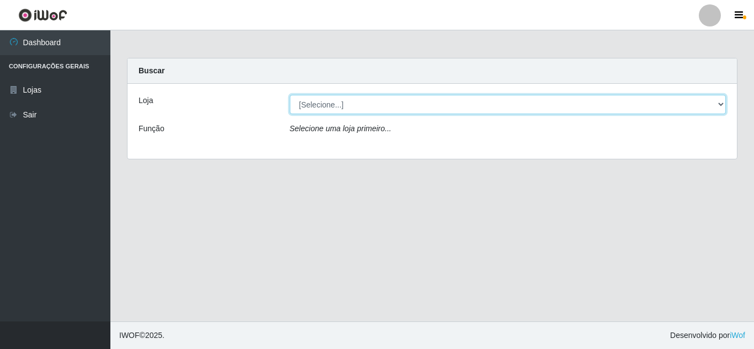
click at [659, 99] on select "[Selecione...] Rede Compras Supermercados - LOJA 5" at bounding box center [508, 104] width 436 height 19
select select "397"
click at [290, 95] on select "[Selecione...] Rede Compras Supermercados - LOJA 5" at bounding box center [508, 104] width 436 height 19
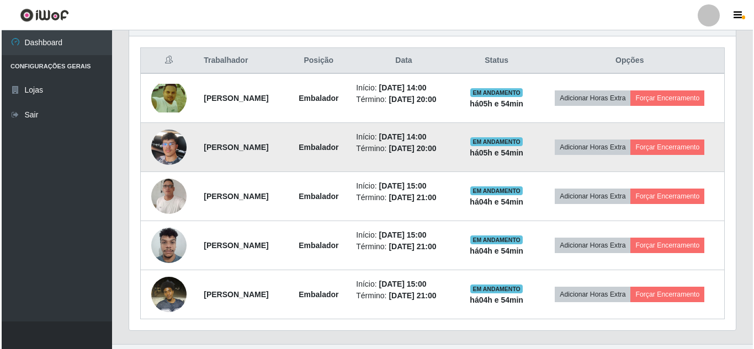
scroll to position [419, 0]
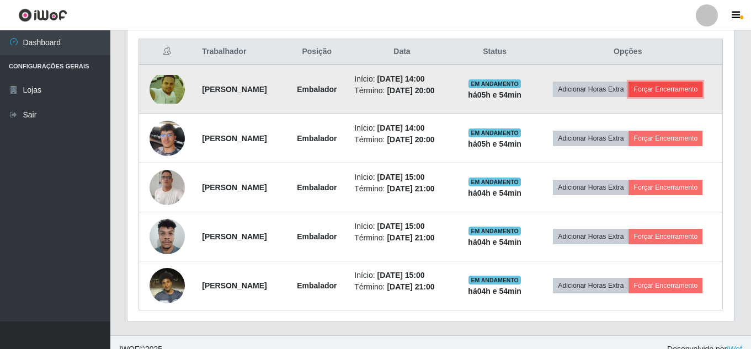
click at [628, 97] on button "Forçar Encerramento" at bounding box center [665, 89] width 74 height 15
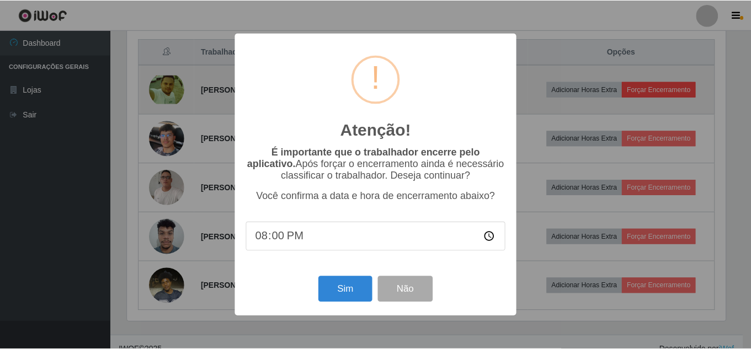
scroll to position [229, 601]
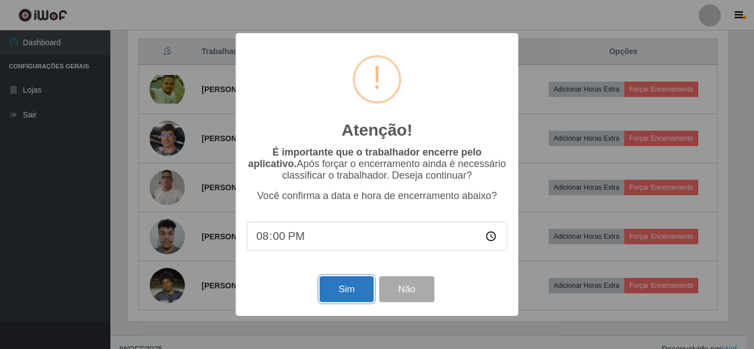
click at [350, 289] on button "Sim" at bounding box center [346, 289] width 54 height 26
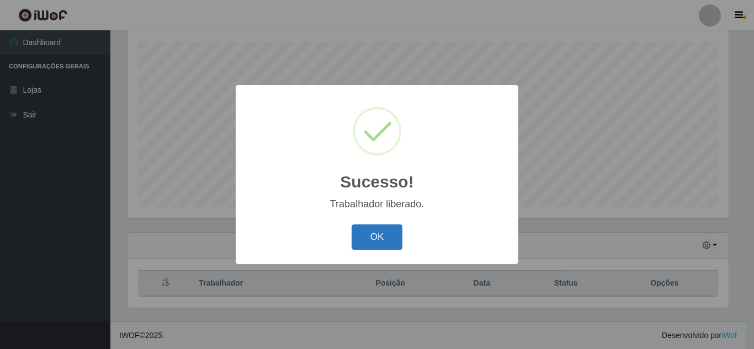
click at [357, 245] on button "OK" at bounding box center [376, 238] width 51 height 26
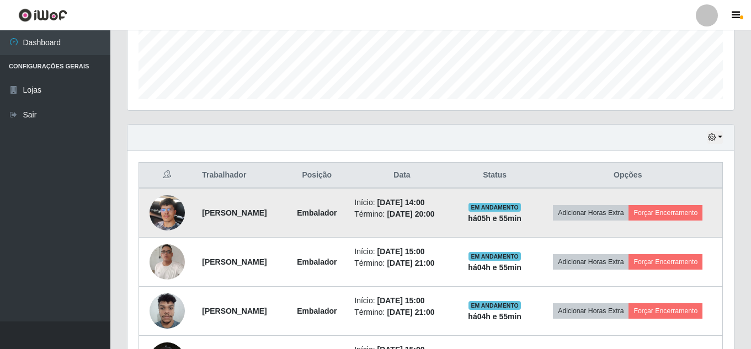
scroll to position [297, 0]
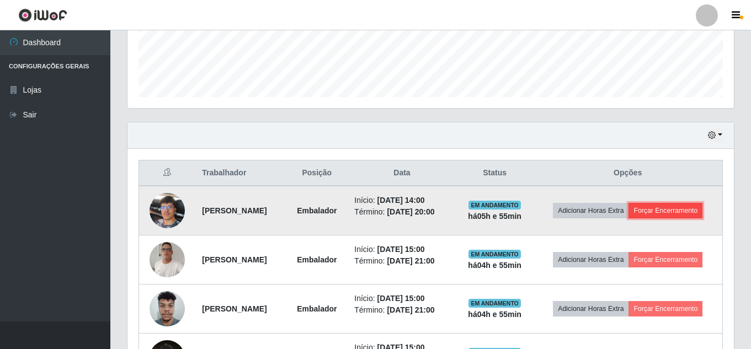
click at [628, 218] on button "Forçar Encerramento" at bounding box center [665, 210] width 74 height 15
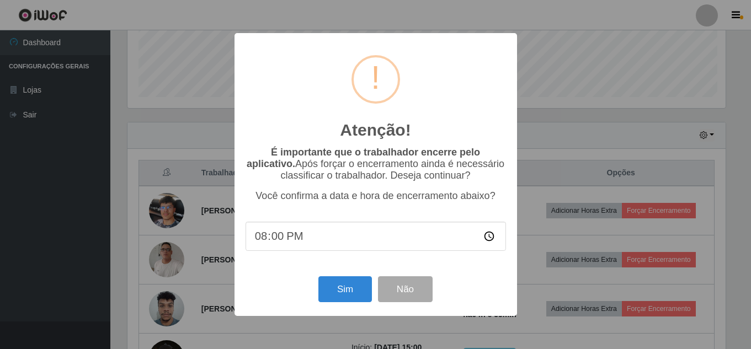
scroll to position [229, 601]
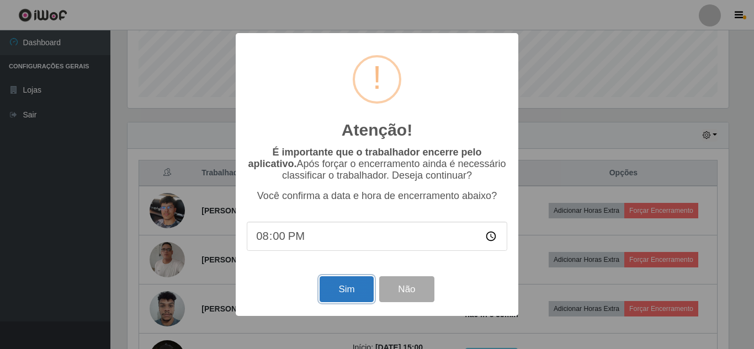
click at [347, 285] on button "Sim" at bounding box center [346, 289] width 54 height 26
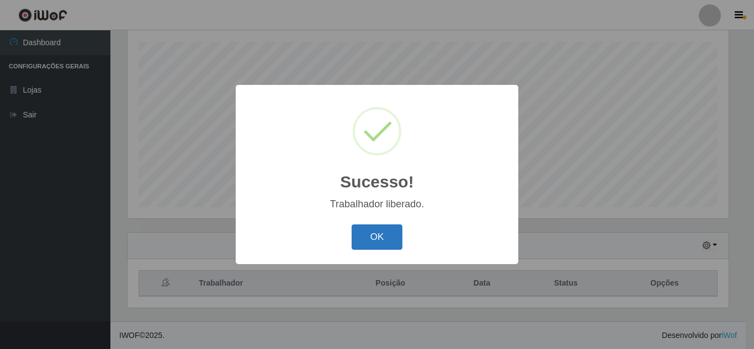
click at [387, 239] on button "OK" at bounding box center [376, 238] width 51 height 26
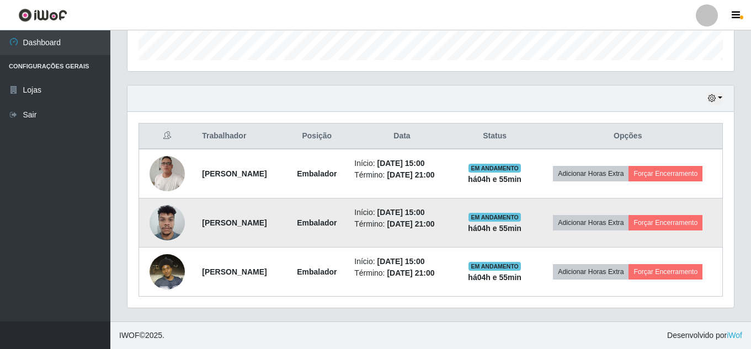
scroll to position [359, 0]
